Goal: Task Accomplishment & Management: Manage account settings

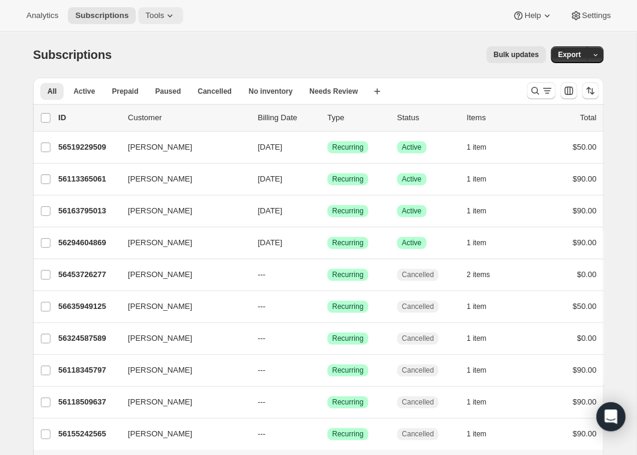
click at [175, 20] on icon at bounding box center [170, 16] width 12 height 12
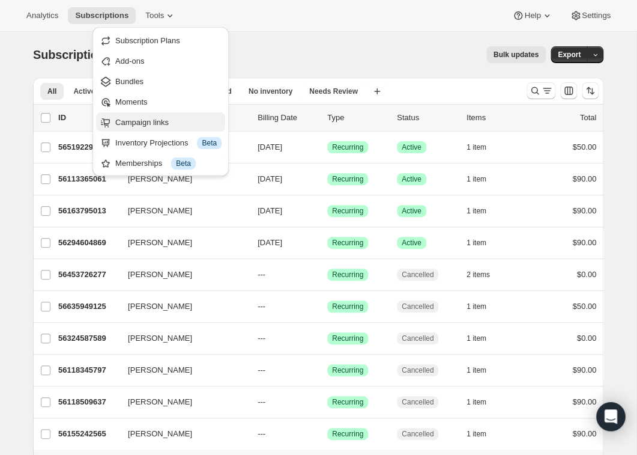
click at [145, 125] on span "Campaign links" at bounding box center [141, 122] width 53 height 9
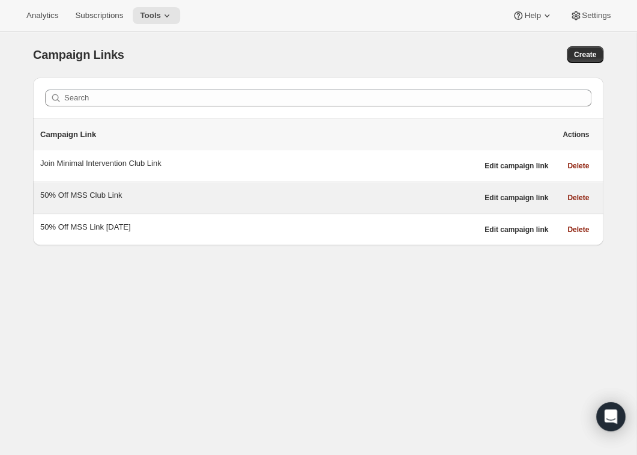
click at [89, 199] on div "50% Off MSS Club Link" at bounding box center [258, 195] width 437 height 12
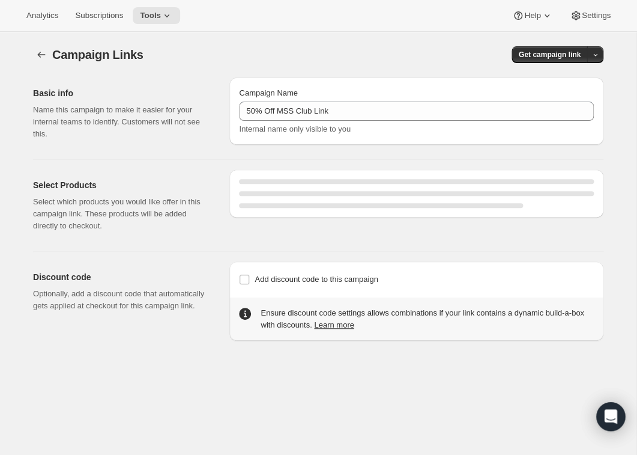
select select "gid://shopify/SellingPlan/1761411141"
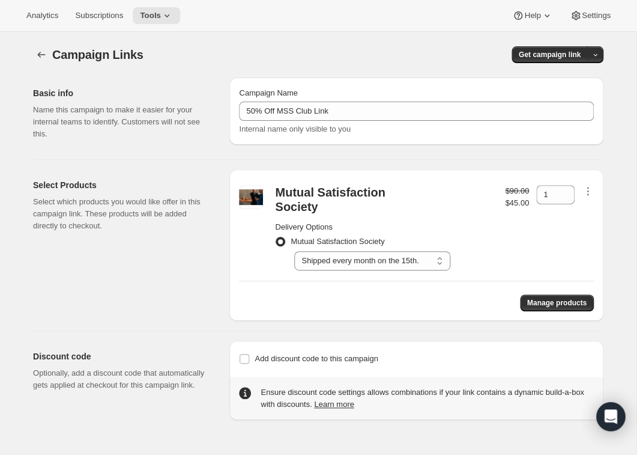
click at [614, 59] on div "Campaign Links. This page is ready Campaign Links Get campaign link Basic info …" at bounding box center [318, 226] width 599 height 388
click at [612, 57] on div "Campaign Links. This page is ready Campaign Links Get campaign link Basic info …" at bounding box center [318, 226] width 599 height 388
click at [599, 58] on icon "button" at bounding box center [595, 55] width 8 height 8
click at [585, 83] on span "Copy Link" at bounding box center [578, 79] width 35 height 9
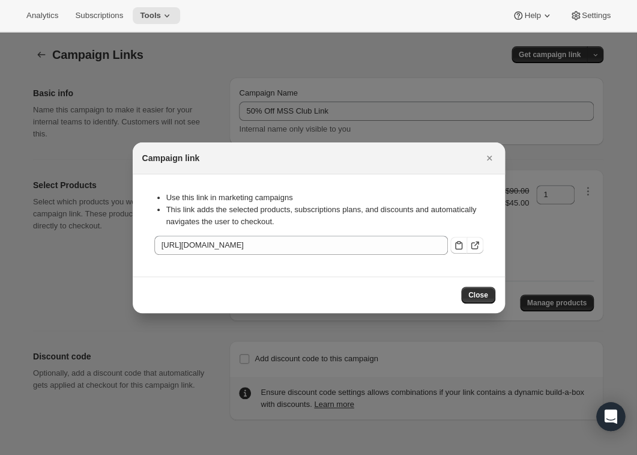
click at [384, 256] on div "Use this link in marketing campaigns This link adds the selected products, subs…" at bounding box center [318, 225] width 353 height 83
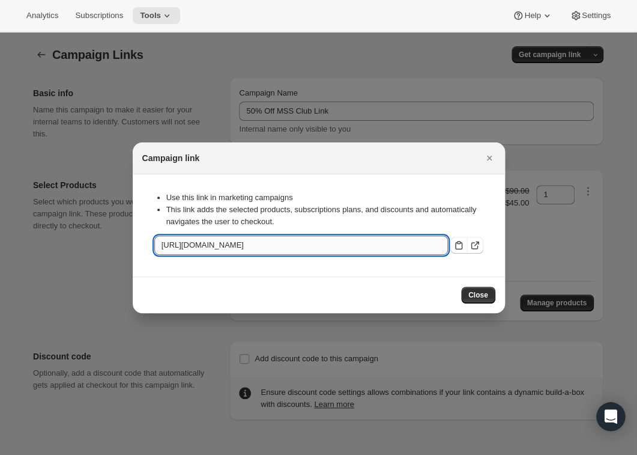
click at [384, 252] on input "[URL][DOMAIN_NAME]" at bounding box center [301, 244] width 294 height 19
drag, startPoint x: 163, startPoint y: 252, endPoint x: 379, endPoint y: 274, distance: 217.2
click at [379, 255] on input "[URL][DOMAIN_NAME]" at bounding box center [301, 244] width 294 height 19
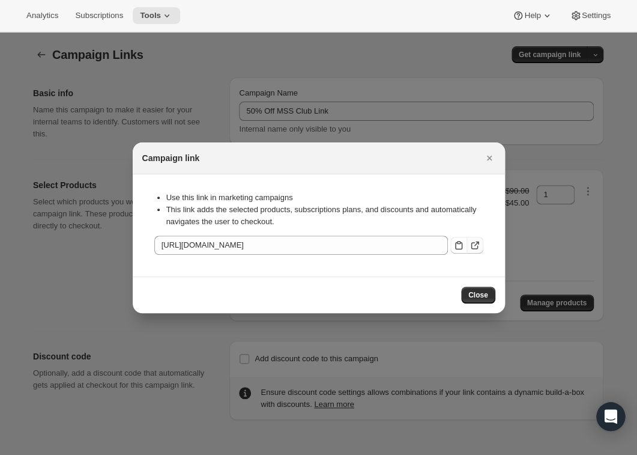
click at [471, 252] on button ":r3c:" at bounding box center [475, 245] width 17 height 17
click at [491, 304] on div "Close" at bounding box center [319, 294] width 372 height 37
click at [489, 301] on button "Close" at bounding box center [478, 294] width 34 height 17
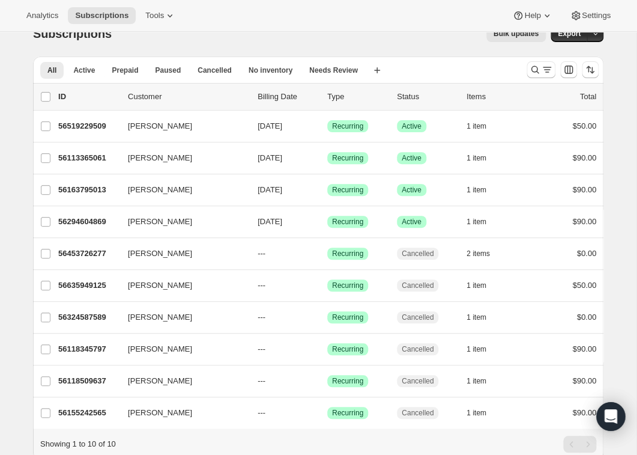
scroll to position [24, 0]
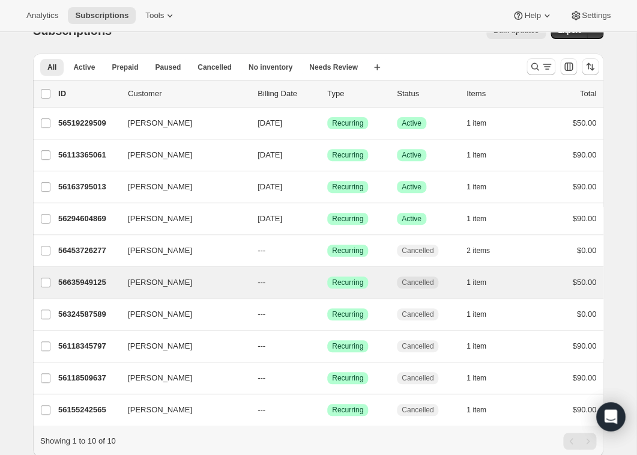
click at [95, 292] on div "Ben Bohen 56635949125 Ben Bohen --- Success Recurring Cancelled 1 item $50.00" at bounding box center [318, 282] width 570 height 31
click at [89, 291] on div "56635949125 Ben Bohen --- Success Recurring Cancelled 1 item $50.00" at bounding box center [327, 282] width 538 height 17
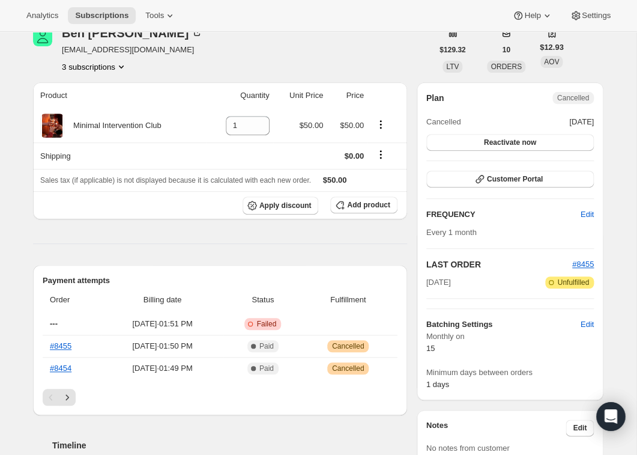
scroll to position [64, 0]
